Goal: Task Accomplishment & Management: Manage account settings

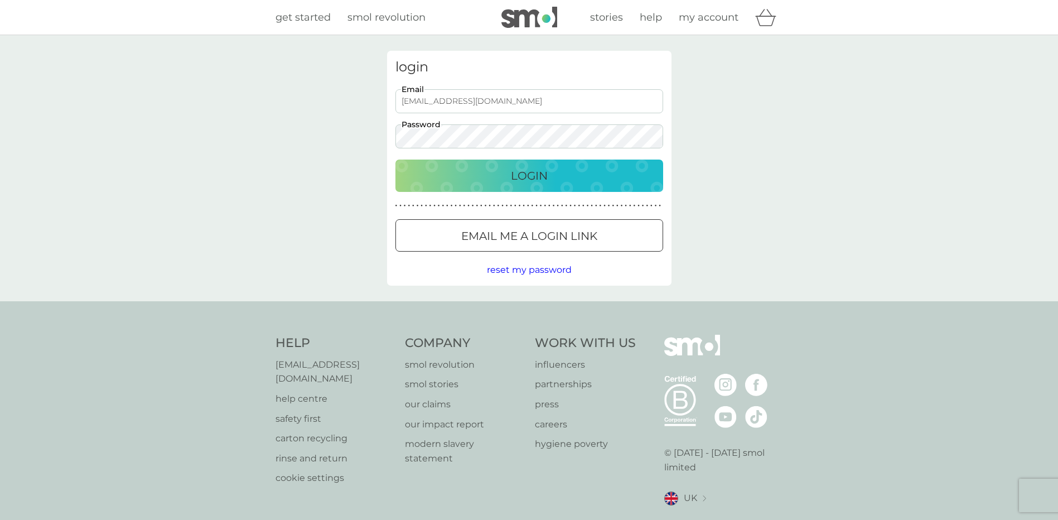
click at [503, 100] on input "[EMAIL_ADDRESS][DOMAIN_NAME]" at bounding box center [529, 101] width 268 height 24
type input "[EMAIL_ADDRESS][DOMAIN_NAME]"
click at [534, 167] on p "Login" at bounding box center [529, 176] width 37 height 18
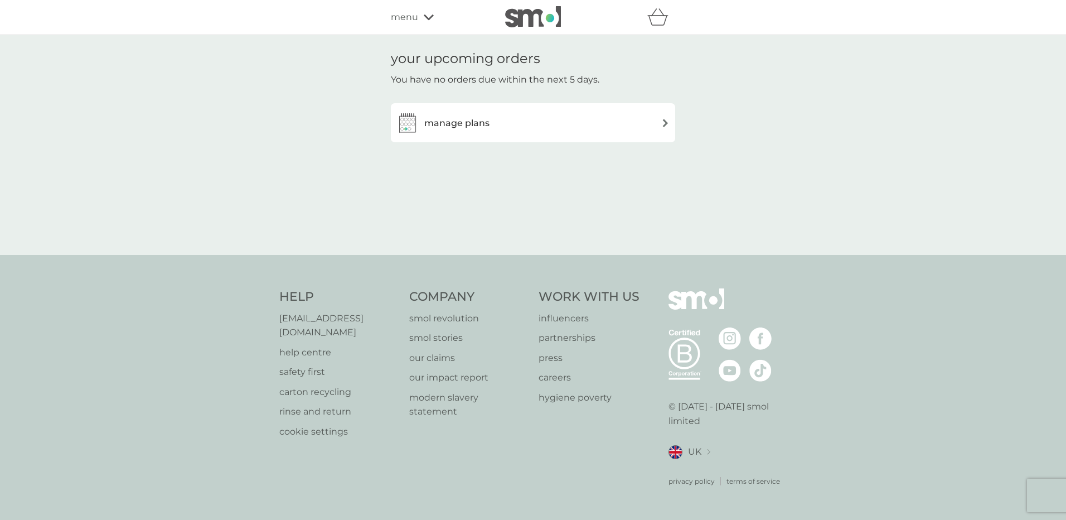
click at [426, 13] on div "menu" at bounding box center [438, 17] width 95 height 15
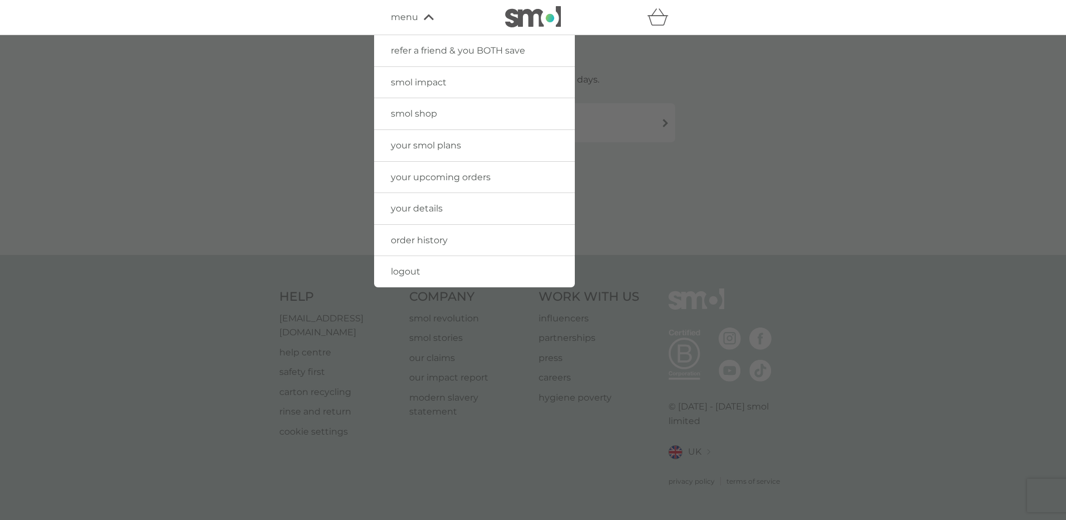
click at [413, 274] on span "logout" at bounding box center [406, 271] width 30 height 11
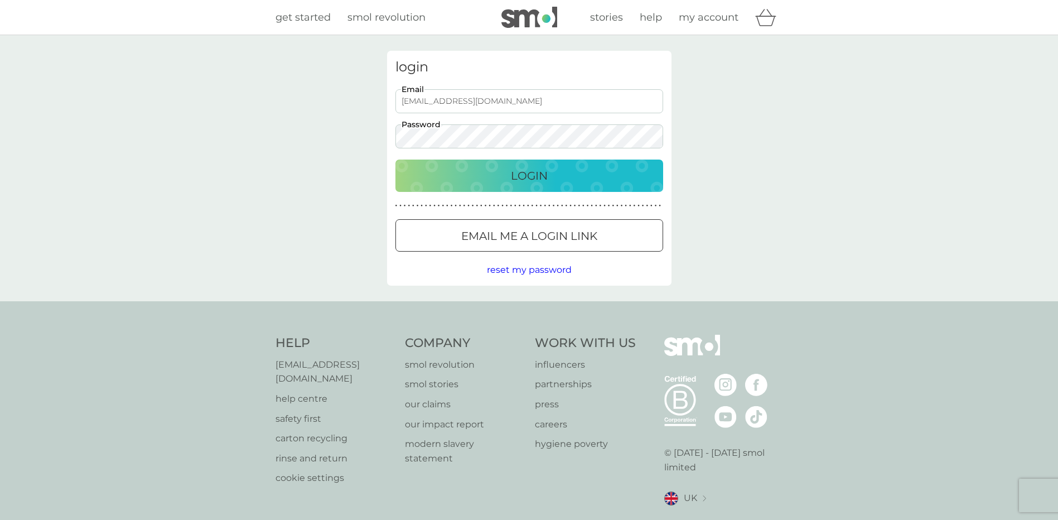
click at [467, 104] on input "[EMAIL_ADDRESS][DOMAIN_NAME]" at bounding box center [529, 101] width 268 height 24
click at [483, 100] on input "[EMAIL_ADDRESS][DOMAIN_NAME]" at bounding box center [529, 101] width 268 height 24
type input "[EMAIL_ADDRESS][DOMAIN_NAME]"
click at [556, 179] on div "Login" at bounding box center [529, 176] width 245 height 18
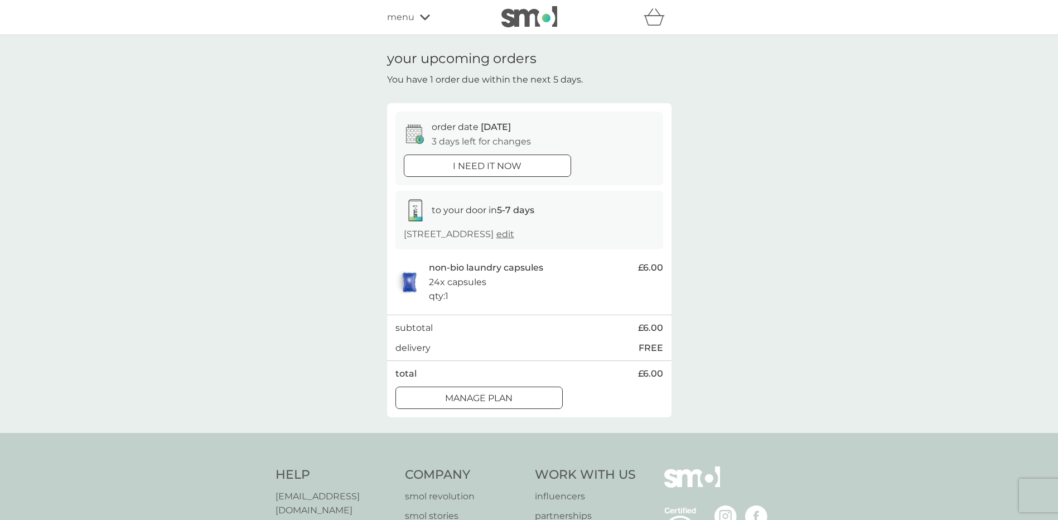
click at [493, 397] on div at bounding box center [492, 397] width 1 height 1
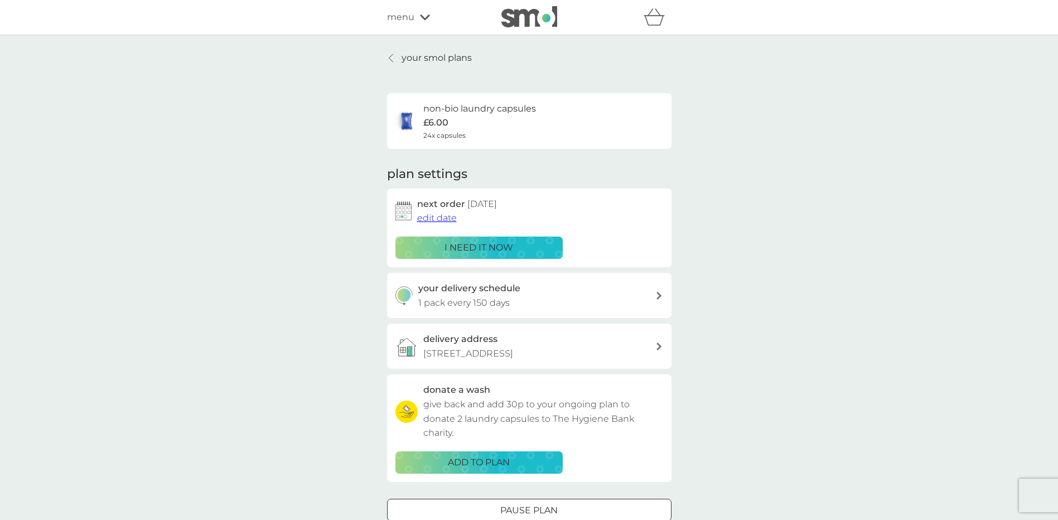
click at [433, 218] on span "edit date" at bounding box center [437, 218] width 40 height 11
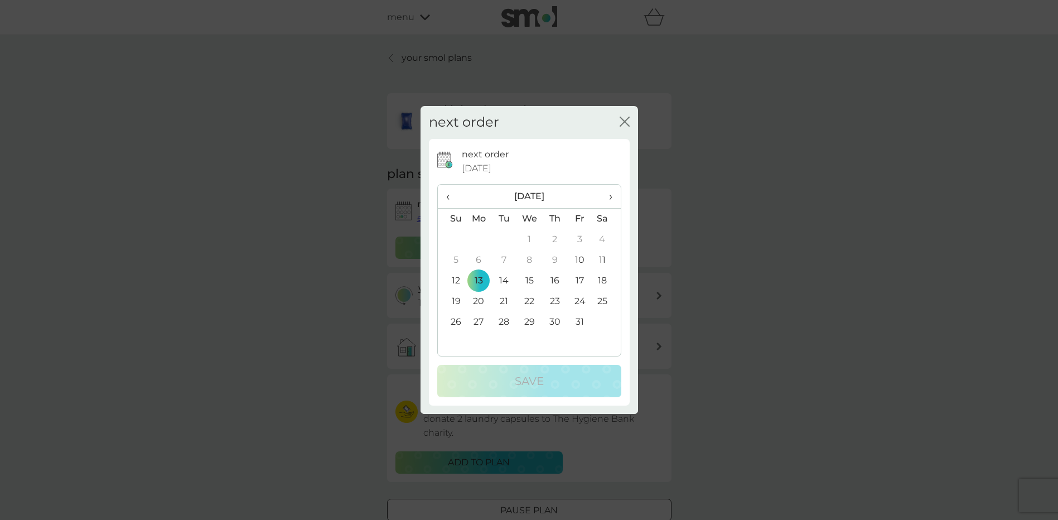
click at [607, 196] on span "›" at bounding box center [606, 196] width 11 height 23
click at [555, 279] on td "13" at bounding box center [554, 281] width 25 height 21
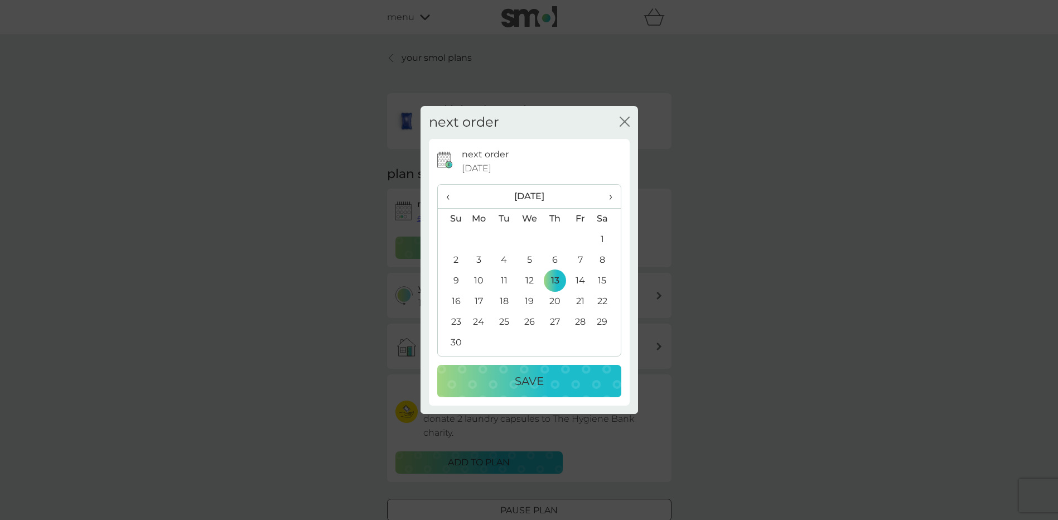
click at [543, 378] on p "Save" at bounding box center [529, 381] width 29 height 18
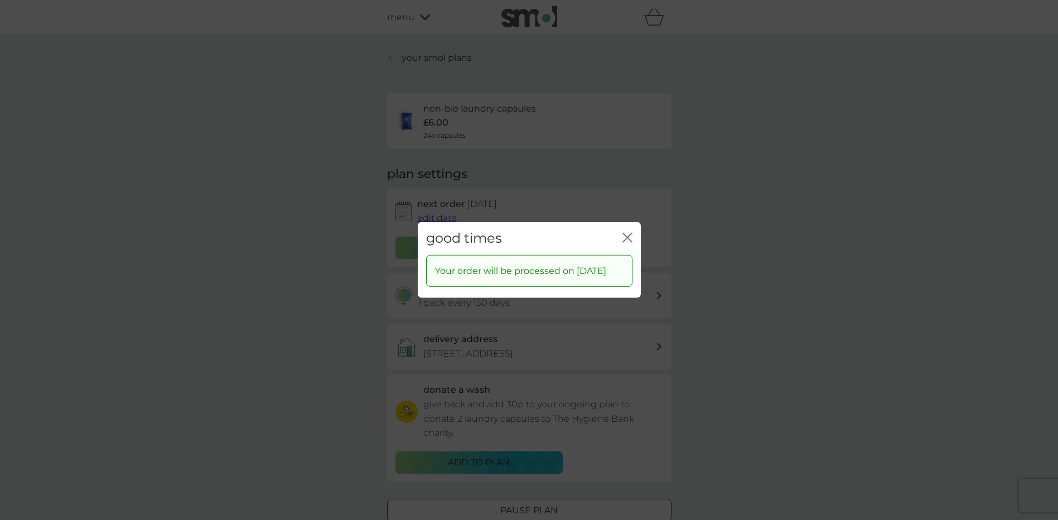
click at [627, 233] on icon "close" at bounding box center [627, 238] width 10 height 10
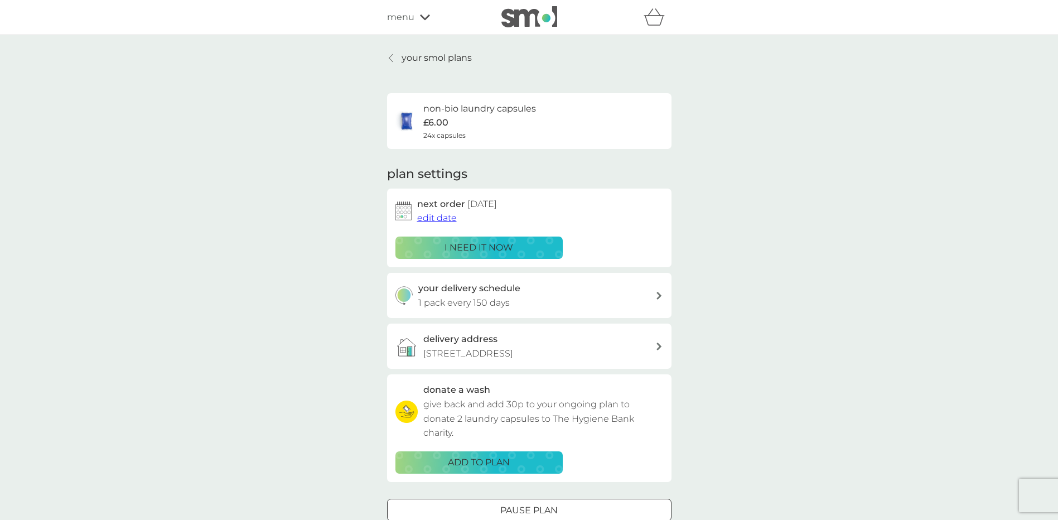
click at [418, 17] on div "menu" at bounding box center [434, 17] width 95 height 15
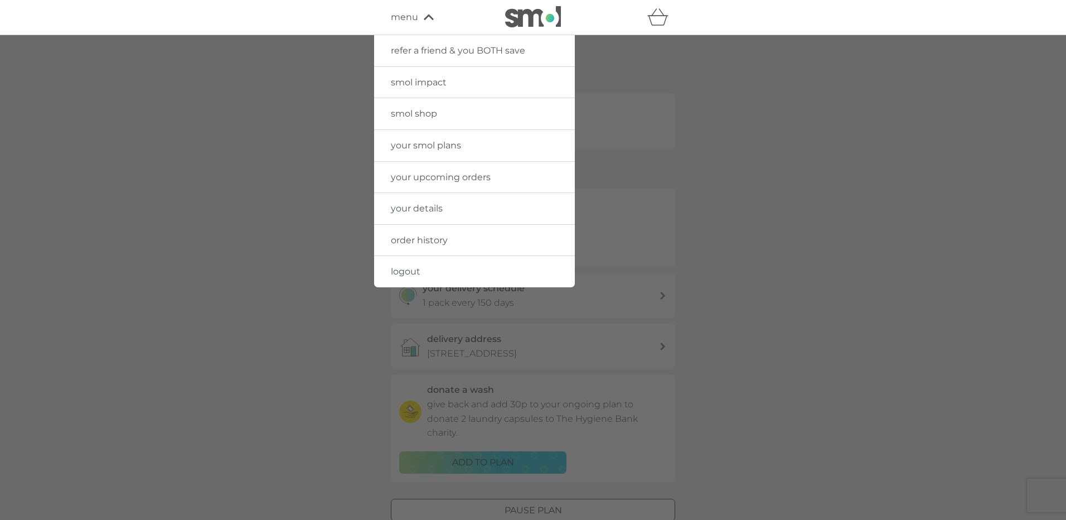
click at [429, 209] on span "your details" at bounding box center [417, 208] width 52 height 11
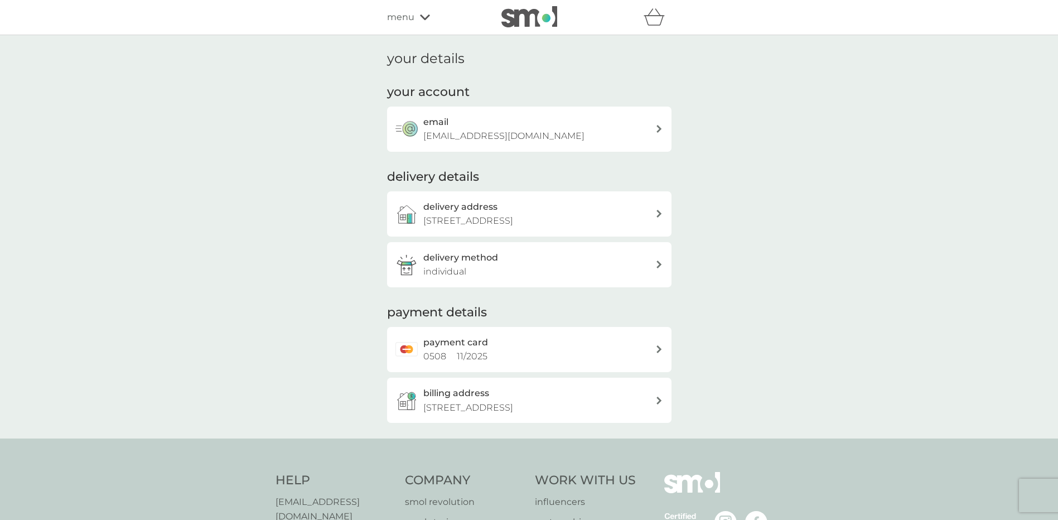
click at [618, 212] on div "delivery address [STREET_ADDRESS]" at bounding box center [539, 214] width 232 height 28
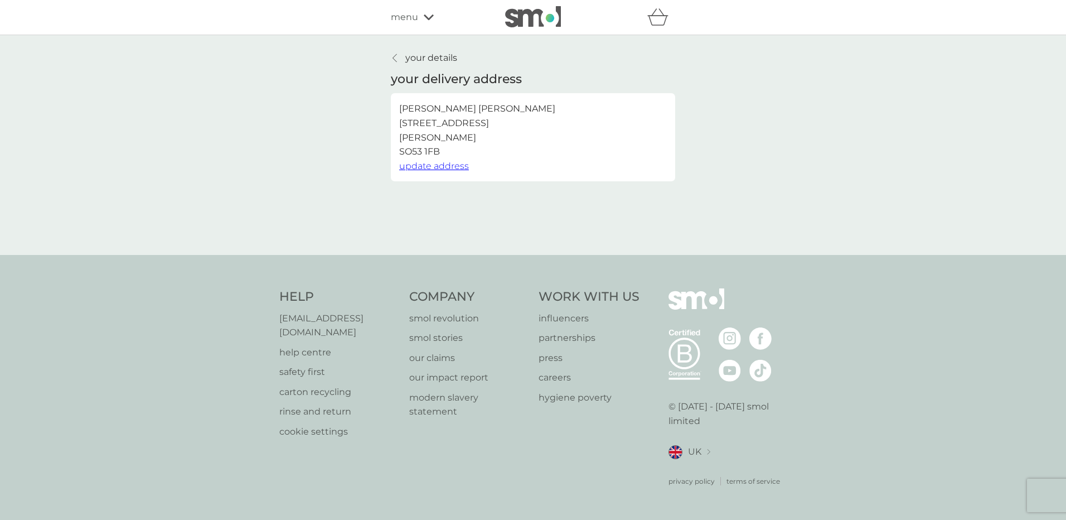
click at [444, 168] on span "update address" at bounding box center [434, 166] width 70 height 11
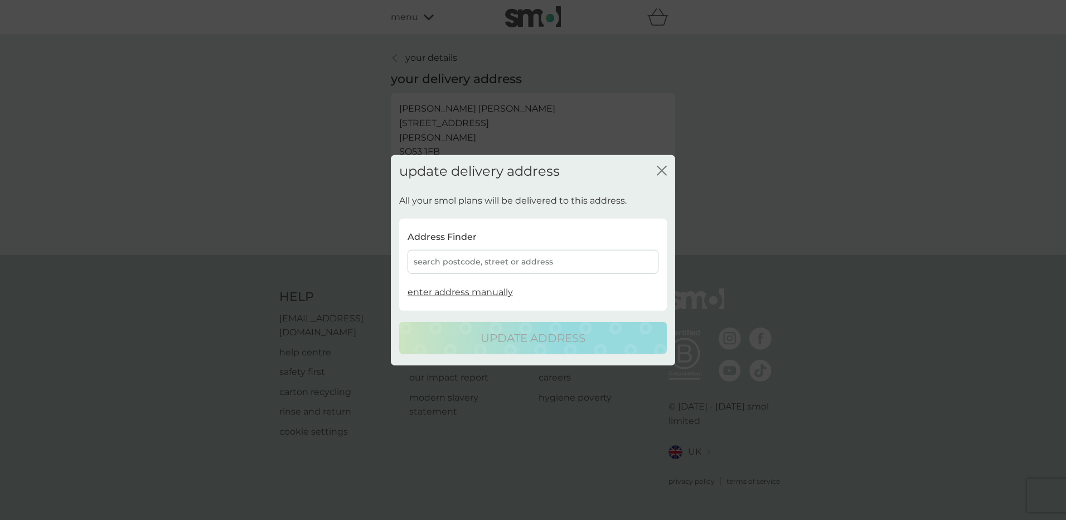
click at [471, 257] on div "search postcode, street or address" at bounding box center [533, 262] width 251 height 24
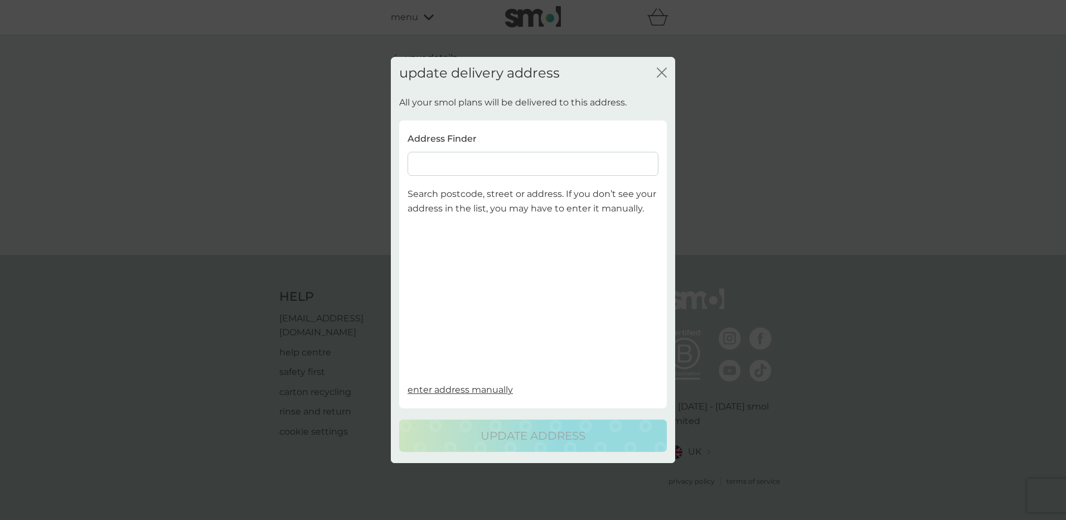
click at [482, 162] on input at bounding box center [533, 164] width 251 height 24
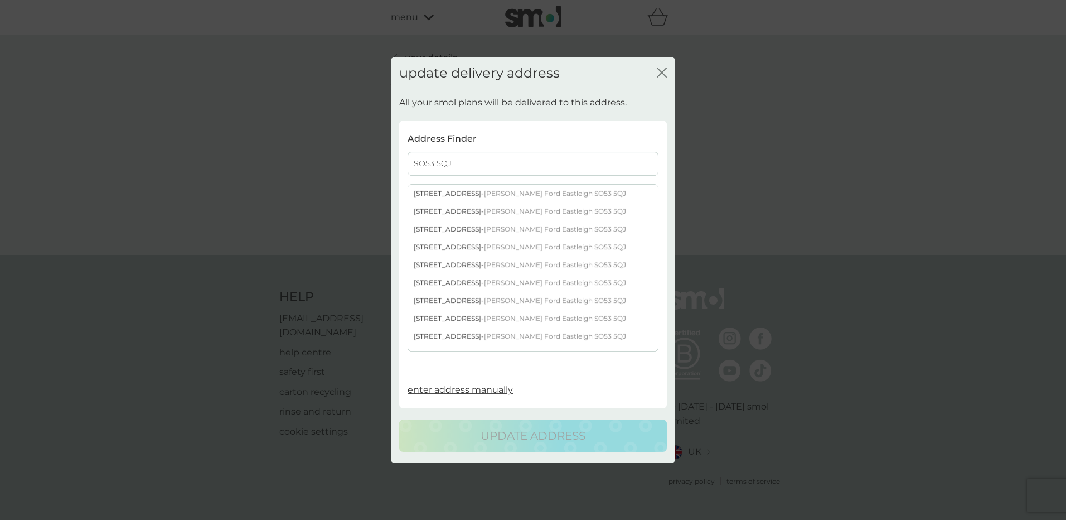
type input "SO53 5QJ"
click at [462, 280] on div "[STREET_ADDRESS][PERSON_NAME]" at bounding box center [533, 283] width 250 height 18
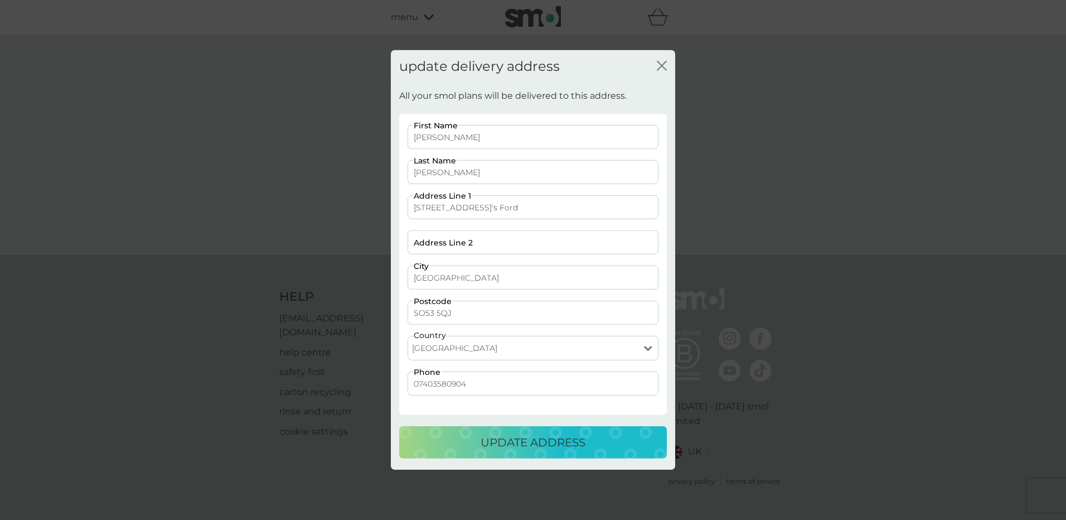
click at [539, 442] on p "update address" at bounding box center [533, 442] width 105 height 18
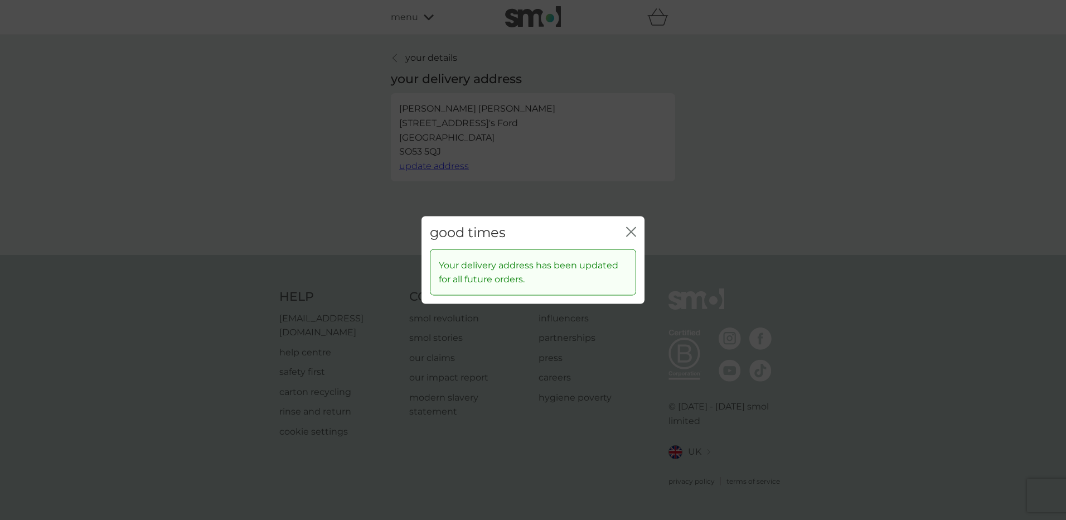
click at [631, 234] on icon "close" at bounding box center [631, 232] width 10 height 10
